Goal: Task Accomplishment & Management: Manage account settings

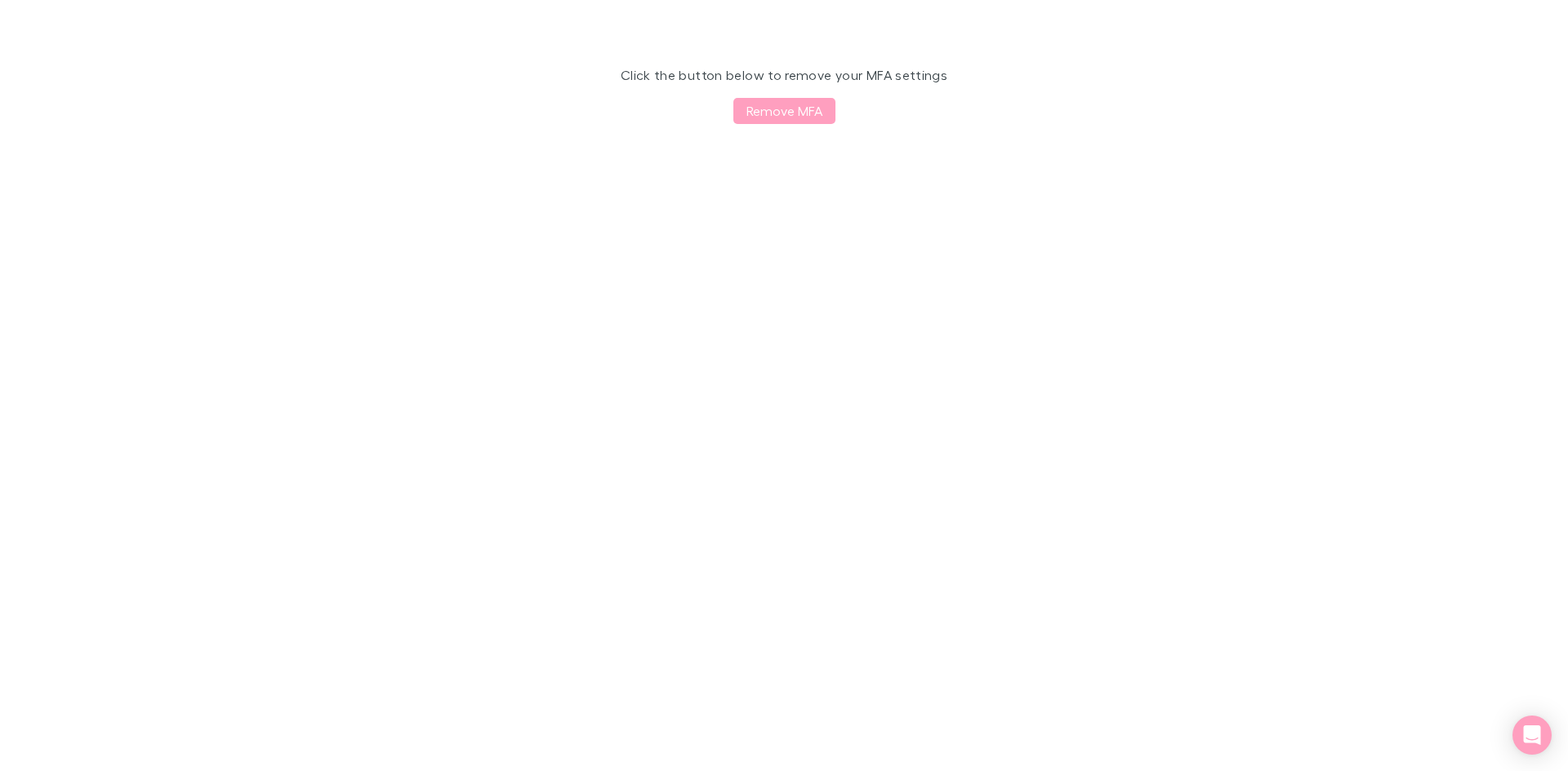
click at [798, 112] on button "Remove MFA" at bounding box center [785, 111] width 102 height 26
